Goal: Transaction & Acquisition: Purchase product/service

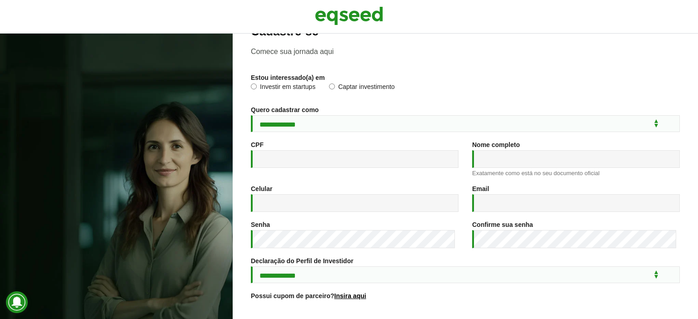
scroll to position [136, 0]
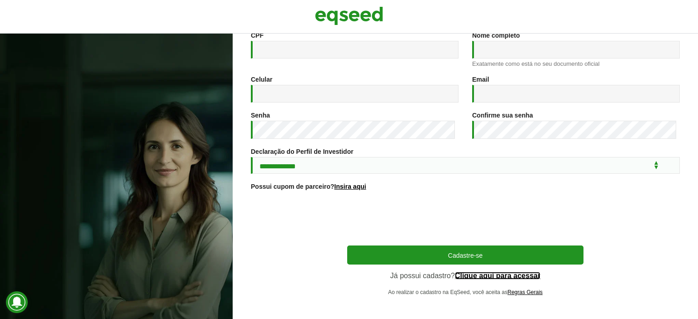
click at [494, 279] on link "Clique aqui para acessar" at bounding box center [498, 275] width 86 height 7
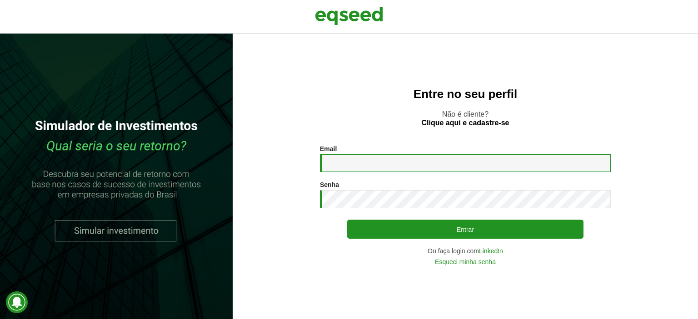
click at [371, 157] on input "Email *" at bounding box center [465, 163] width 291 height 18
type input "**********"
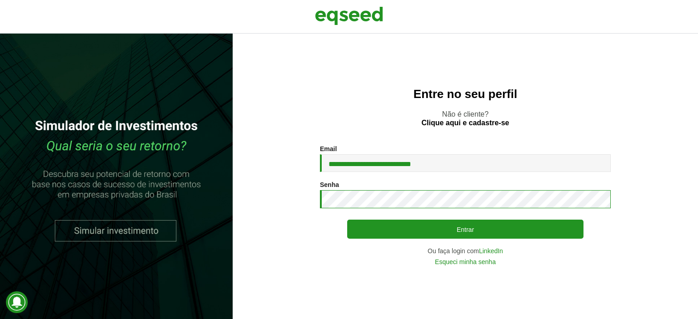
click at [347, 220] on button "Entrar" at bounding box center [465, 229] width 236 height 19
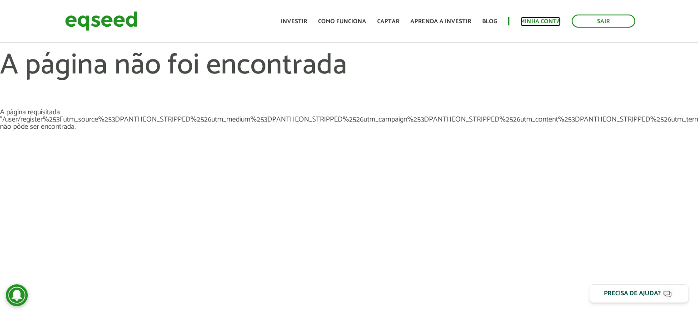
click at [540, 19] on link "Minha conta" at bounding box center [540, 22] width 40 height 6
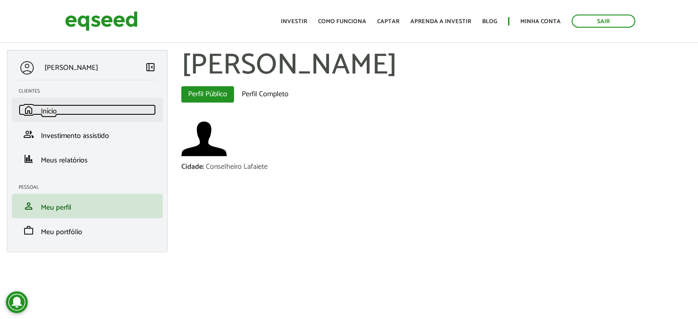
click at [57, 117] on span "Início" at bounding box center [49, 111] width 16 height 12
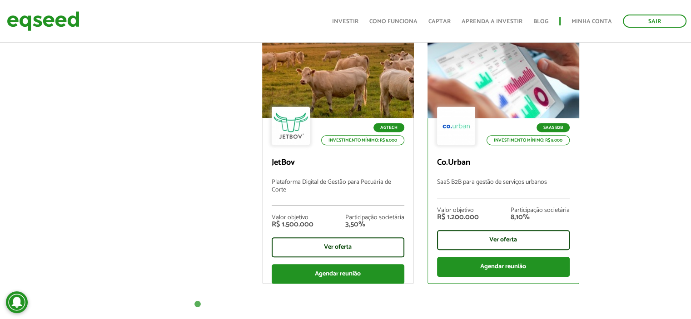
scroll to position [363, 0]
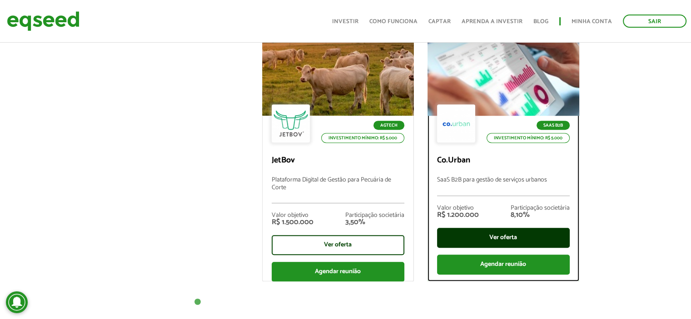
click at [491, 228] on div "Ver oferta" at bounding box center [503, 238] width 133 height 20
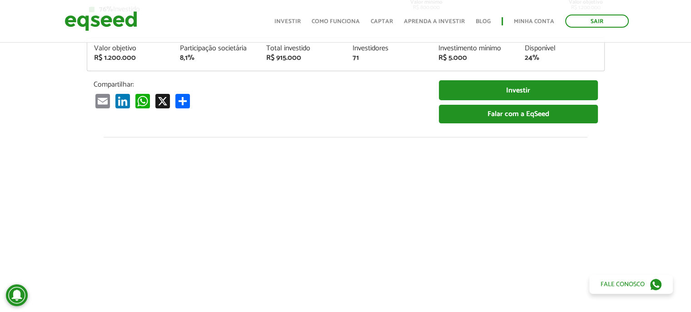
scroll to position [227, 0]
